Goal: Information Seeking & Learning: Learn about a topic

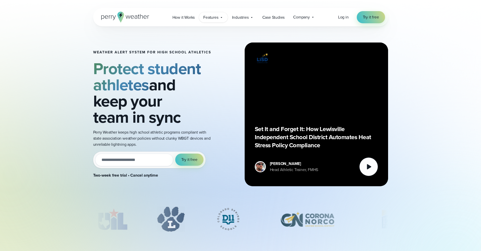
click at [216, 17] on span "Features" at bounding box center [210, 17] width 15 height 6
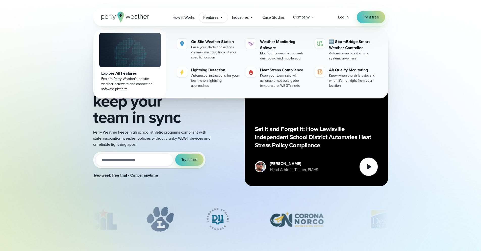
click at [144, 56] on img at bounding box center [130, 50] width 62 height 35
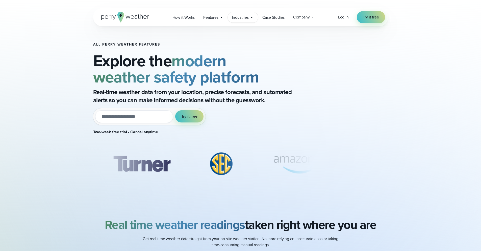
click at [234, 18] on span "Industries" at bounding box center [240, 17] width 17 height 6
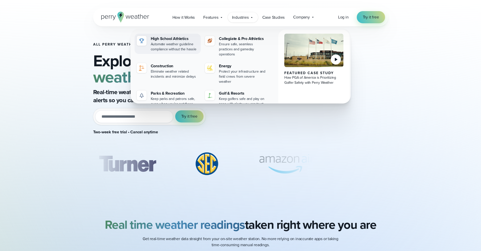
click at [174, 44] on div "Automate weather guideline compliance without the hassle" at bounding box center [175, 47] width 48 height 10
